Goal: Task Accomplishment & Management: Manage account settings

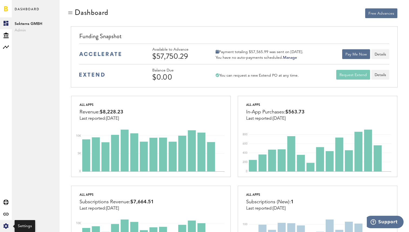
click at [4, 226] on icon at bounding box center [5, 225] width 5 height 5
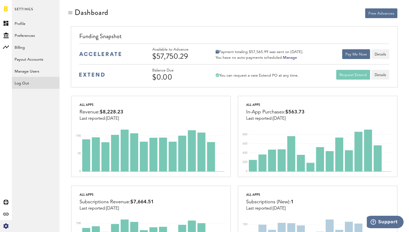
click at [34, 88] on div "Log Out" at bounding box center [36, 83] width 48 height 12
click at [41, 81] on div "Log Out" at bounding box center [36, 82] width 48 height 10
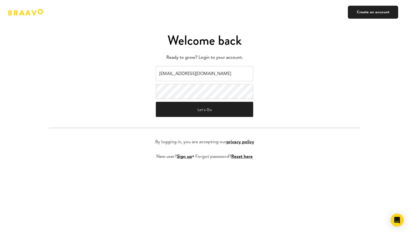
click at [166, 74] on input "[EMAIL_ADDRESS][DOMAIN_NAME]" at bounding box center [204, 73] width 97 height 15
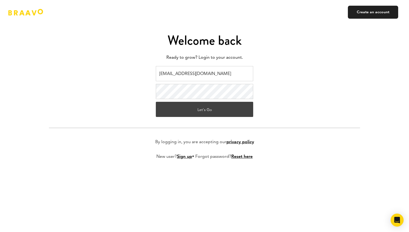
type input "ads@plink.tech"
click at [188, 111] on button "Let's Go" at bounding box center [204, 109] width 97 height 15
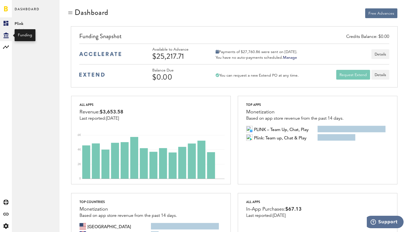
click at [6, 36] on icon at bounding box center [6, 35] width 5 height 6
click at [32, 33] on link "Transactions" at bounding box center [36, 35] width 48 height 12
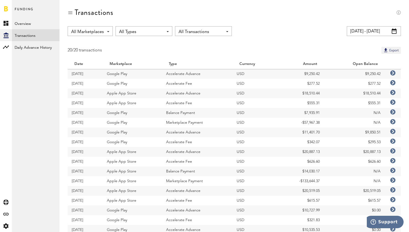
click at [366, 33] on input "[DATE] - [DATE]" at bounding box center [374, 31] width 54 height 10
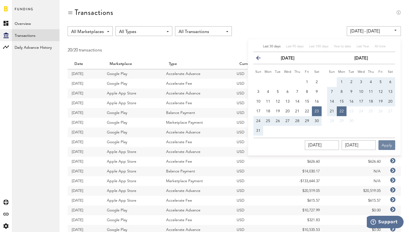
click at [385, 149] on button "Apply" at bounding box center [387, 145] width 17 height 10
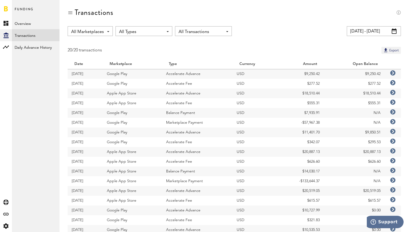
click at [107, 32] on div "All Marketplaces All Marketplaces Apple App Store Google Play" at bounding box center [90, 31] width 45 height 10
click at [131, 34] on span "All Types" at bounding box center [141, 31] width 44 height 9
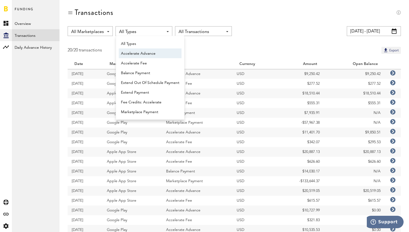
click at [131, 51] on span "Accelerate Advance" at bounding box center [150, 53] width 58 height 9
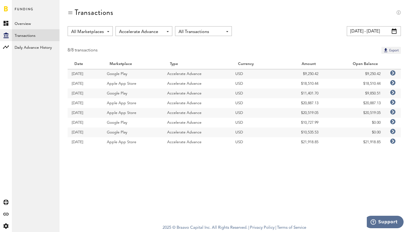
click at [359, 28] on input "[DATE] - [DATE]" at bounding box center [374, 31] width 54 height 10
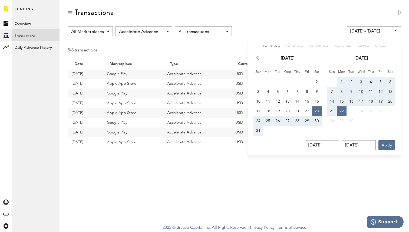
click at [295, 44] on div "Last 30 days Last 90 days Last 180 days Year to date Last Year All time previou…" at bounding box center [324, 97] width 153 height 117
click at [295, 45] on div "Last 90 days" at bounding box center [295, 46] width 18 height 5
type input "[DATE] - [DATE]"
type input "[DATE]"
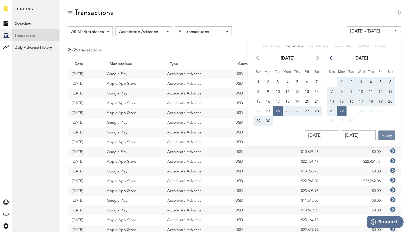
click at [385, 136] on button "Apply" at bounding box center [387, 135] width 17 height 10
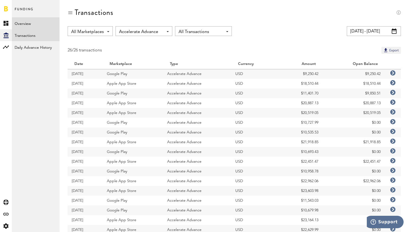
click at [25, 21] on link "Overview" at bounding box center [36, 23] width 48 height 12
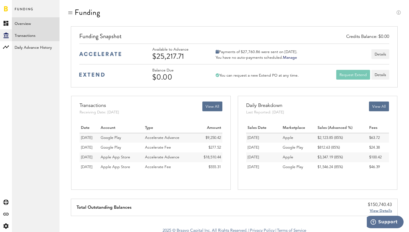
click at [36, 34] on link "Transactions" at bounding box center [36, 35] width 48 height 12
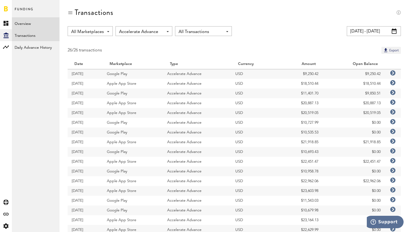
click at [31, 20] on link "Overview" at bounding box center [36, 23] width 48 height 12
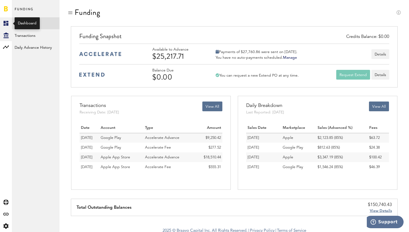
click at [4, 20] on link "Created with Sketch." at bounding box center [6, 23] width 12 height 12
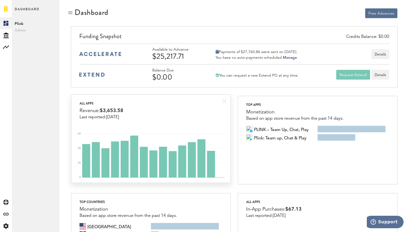
click at [187, 99] on div "All apps Revenue: $3,653.58 Last reported: [DATE]" at bounding box center [150, 107] width 159 height 25
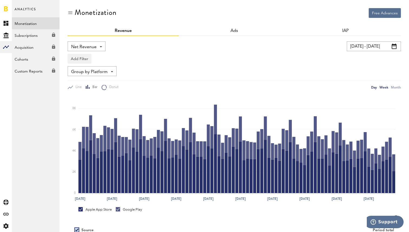
click at [382, 85] on div "Week" at bounding box center [384, 87] width 9 height 6
